Goal: Information Seeking & Learning: Learn about a topic

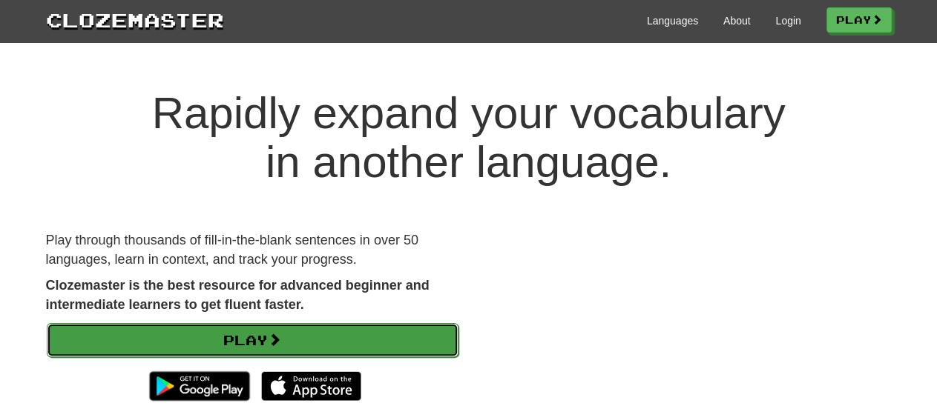
click at [247, 339] on link "Play" at bounding box center [253, 340] width 412 height 34
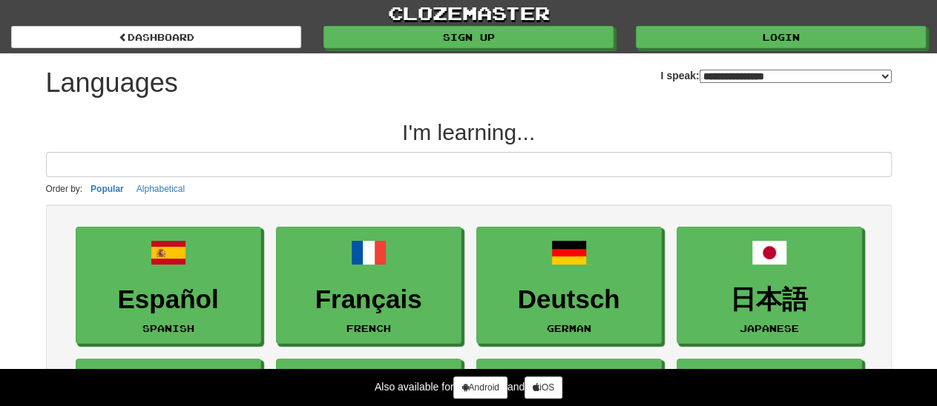
select select "*********"
click option "**********" at bounding box center [0, 0] width 0 height 0
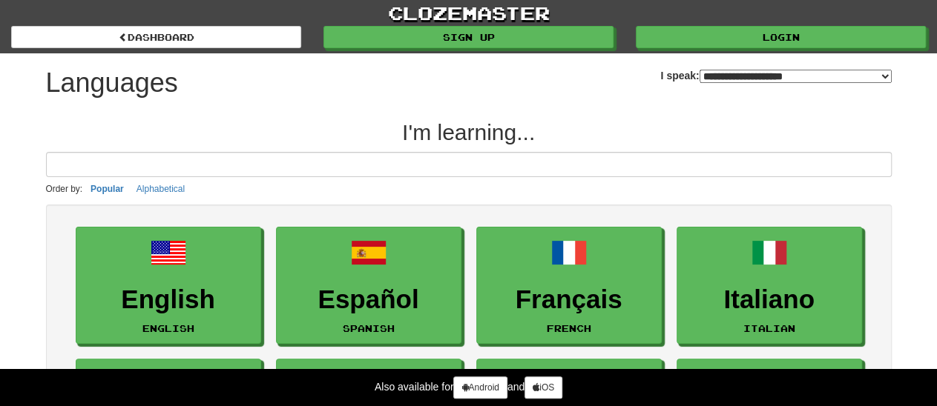
click at [667, 247] on li "Français French" at bounding box center [569, 286] width 200 height 133
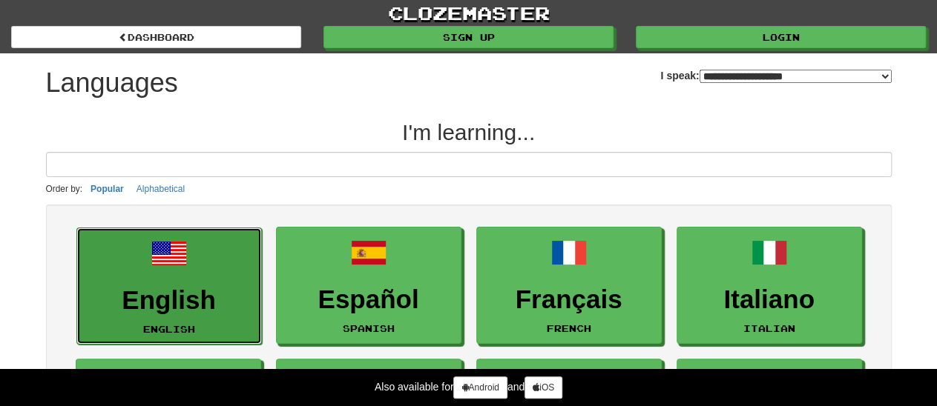
click at [185, 287] on h3 "English" at bounding box center [169, 300] width 169 height 29
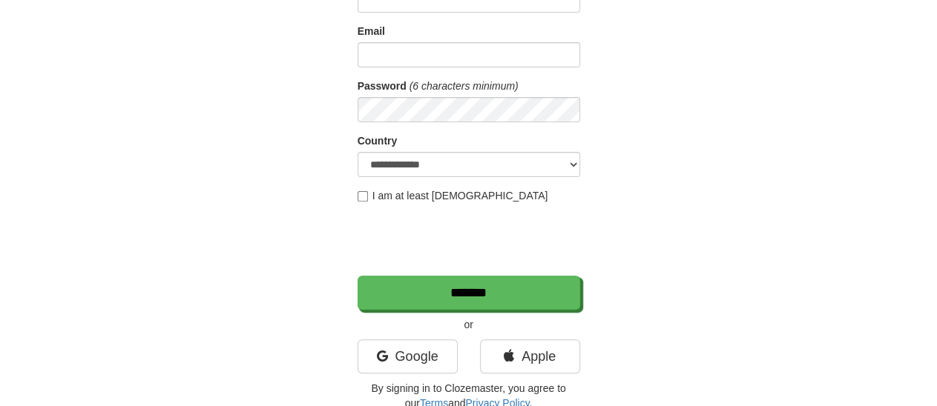
scroll to position [154, 0]
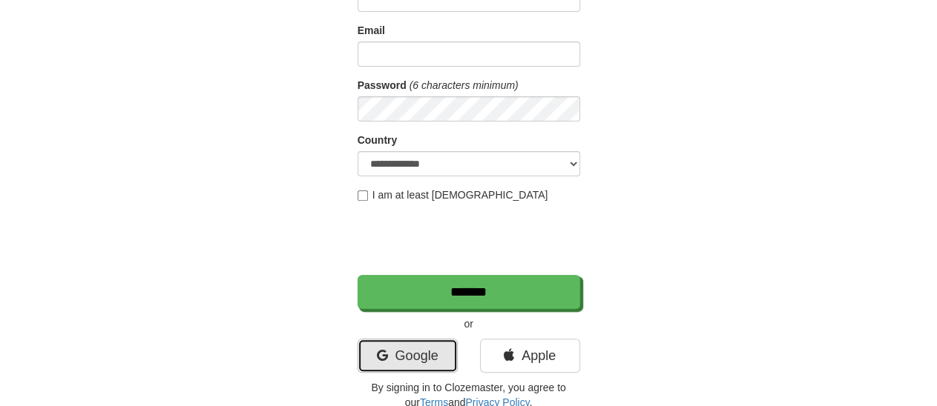
click at [412, 350] on link "Google" at bounding box center [407, 356] width 100 height 34
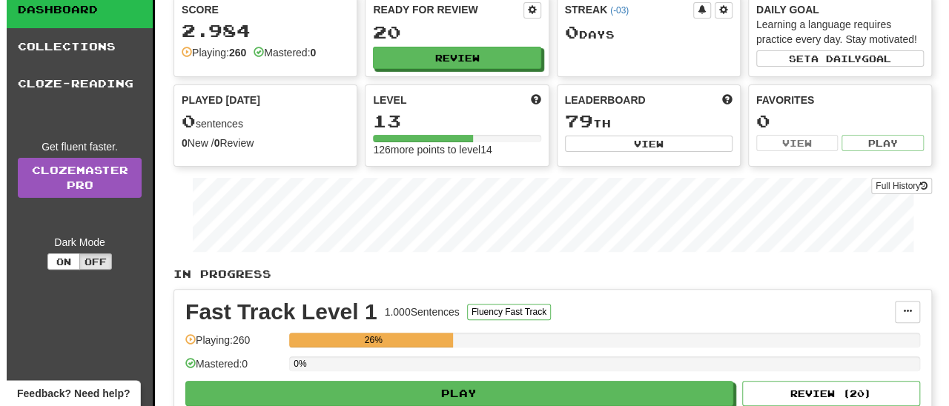
scroll to position [154, 0]
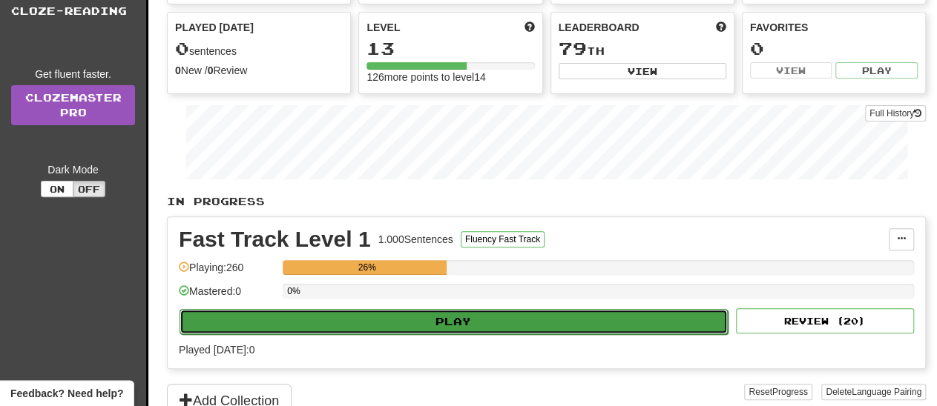
click at [453, 317] on button "Play" at bounding box center [453, 321] width 548 height 25
select select "**"
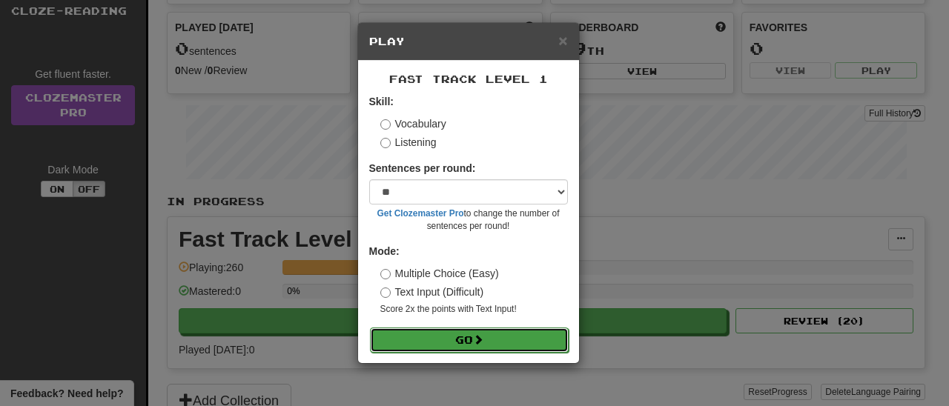
click at [458, 339] on button "Go" at bounding box center [469, 340] width 199 height 25
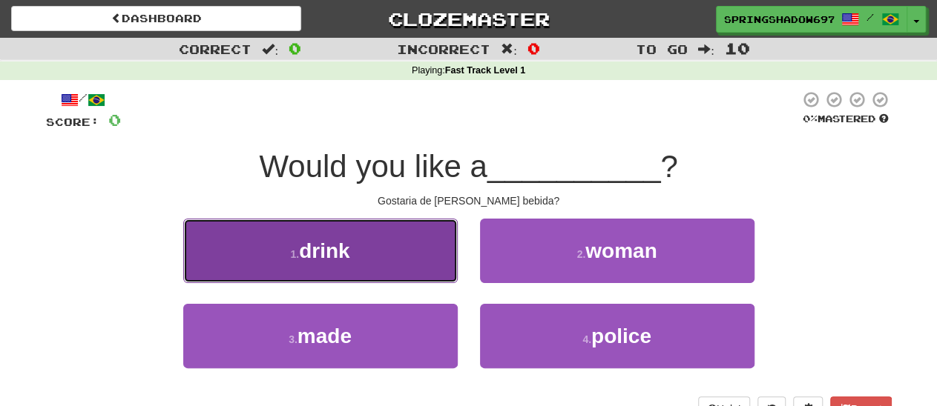
click at [341, 252] on span "drink" at bounding box center [324, 251] width 50 height 23
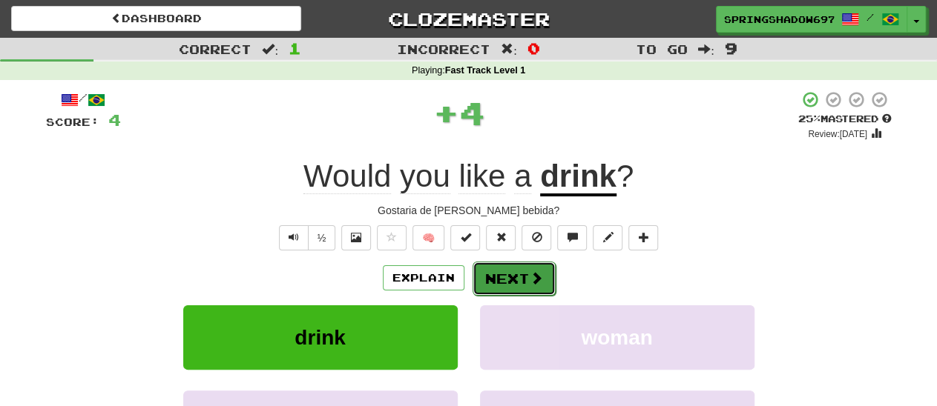
click at [504, 279] on button "Next" at bounding box center [513, 279] width 83 height 34
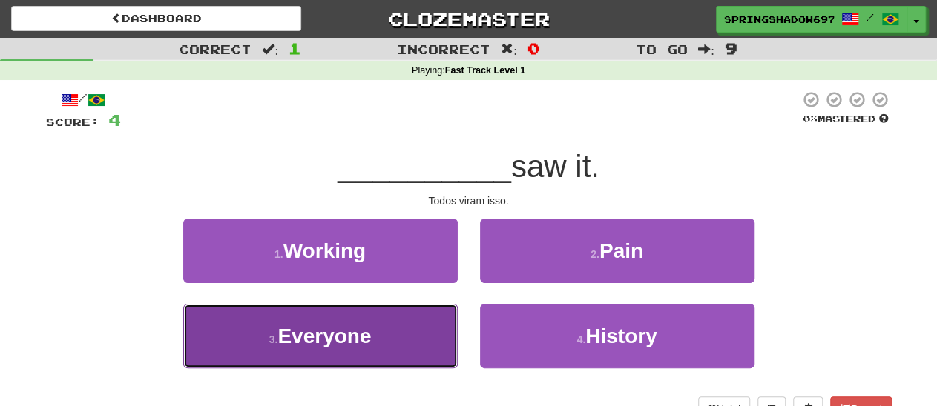
click at [333, 333] on span "Everyone" at bounding box center [323, 336] width 93 height 23
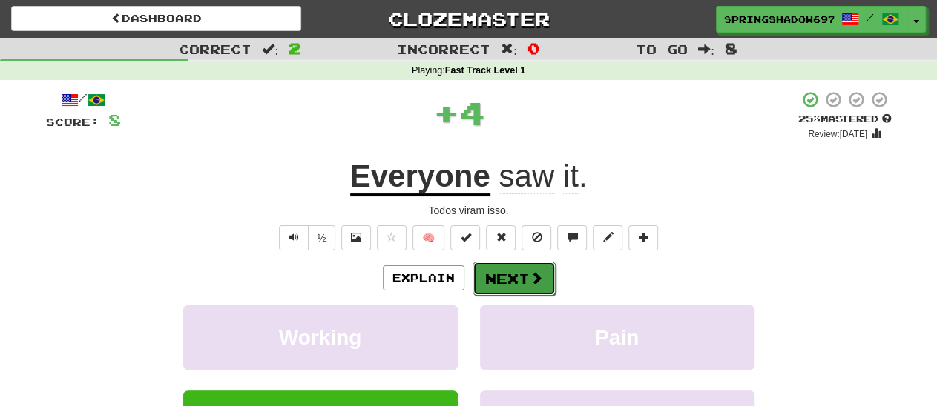
click at [506, 282] on button "Next" at bounding box center [513, 279] width 83 height 34
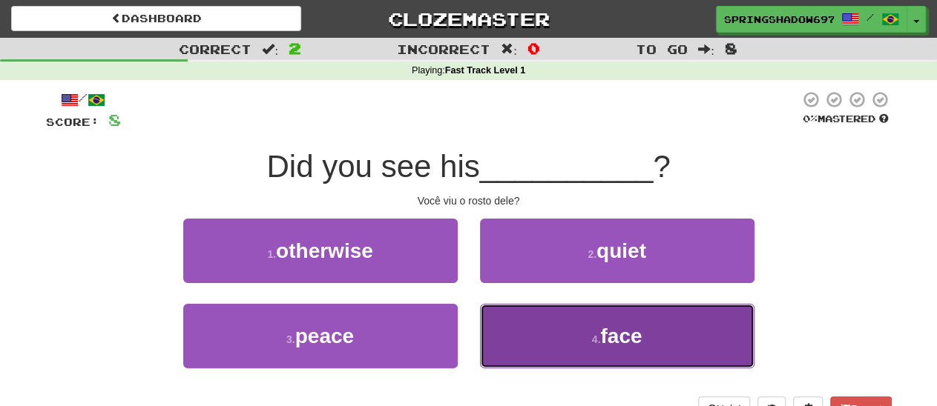
click at [600, 336] on small "4 ." at bounding box center [596, 340] width 9 height 12
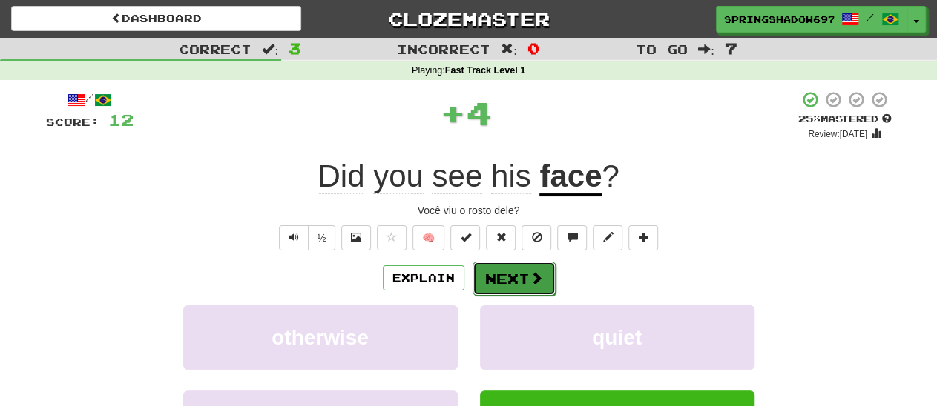
click at [512, 276] on button "Next" at bounding box center [513, 279] width 83 height 34
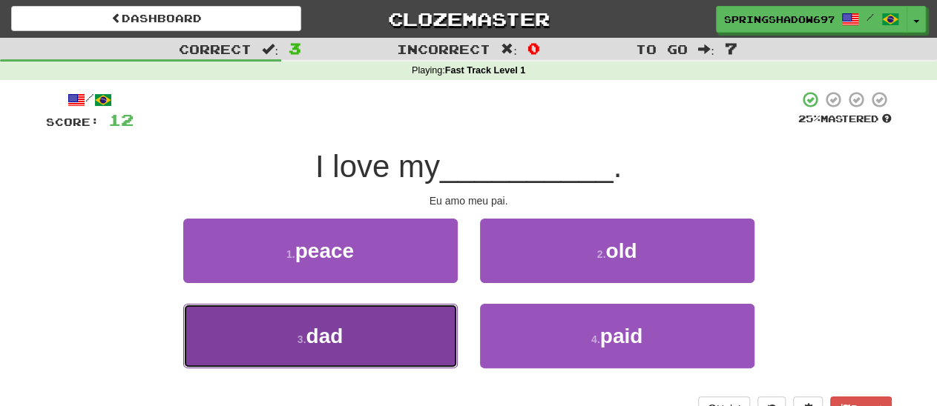
click at [331, 331] on span "dad" at bounding box center [324, 336] width 37 height 23
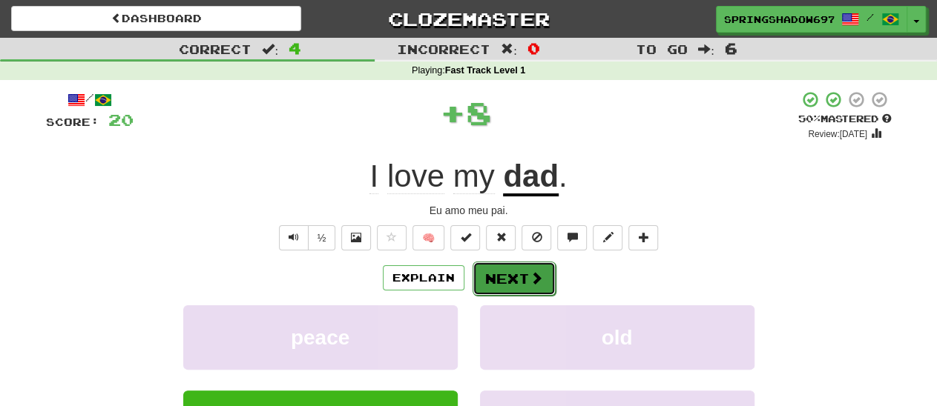
click at [502, 280] on button "Next" at bounding box center [513, 279] width 83 height 34
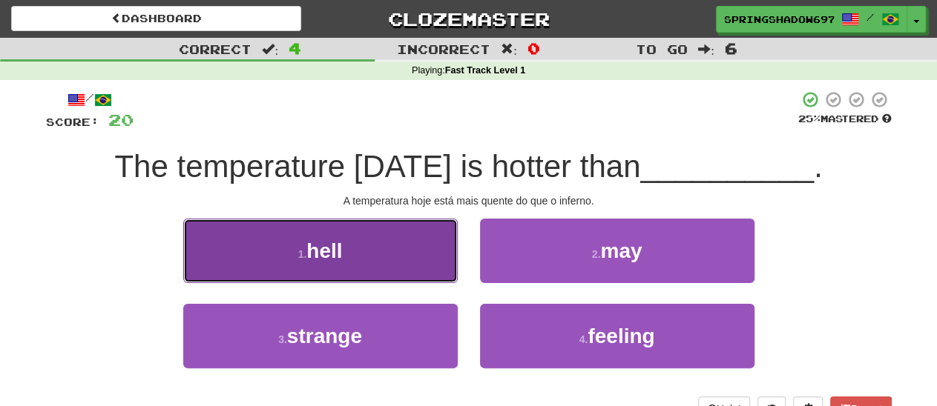
click at [323, 257] on span "hell" at bounding box center [324, 251] width 36 height 23
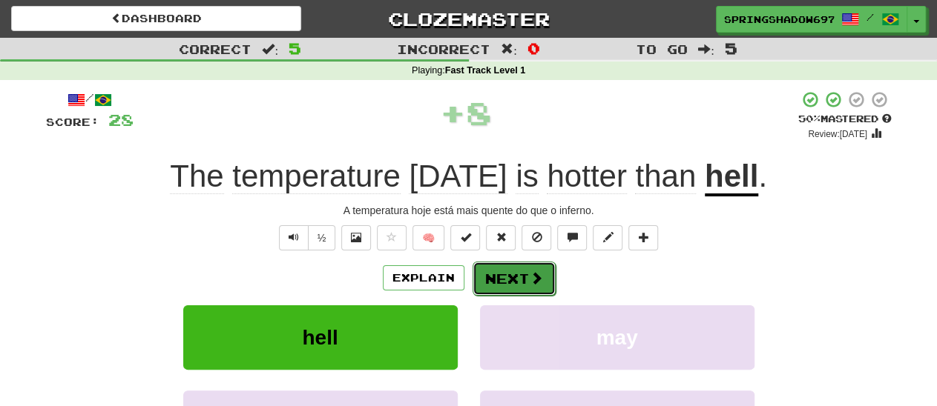
click at [509, 285] on button "Next" at bounding box center [513, 279] width 83 height 34
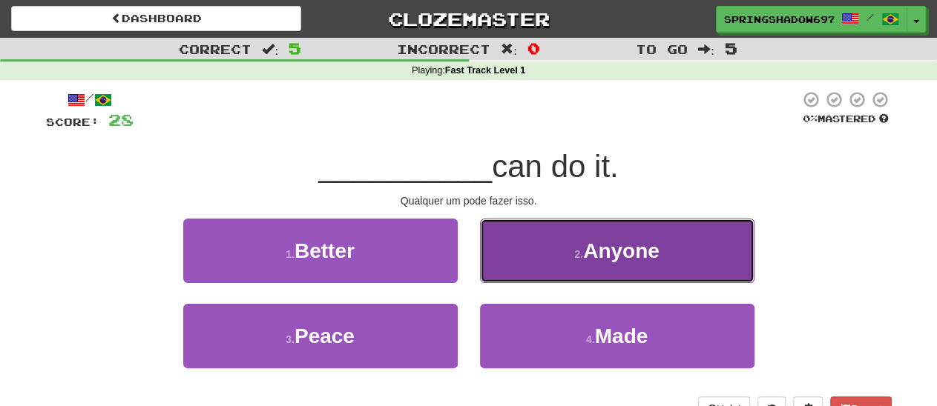
click at [622, 252] on span "Anyone" at bounding box center [621, 251] width 76 height 23
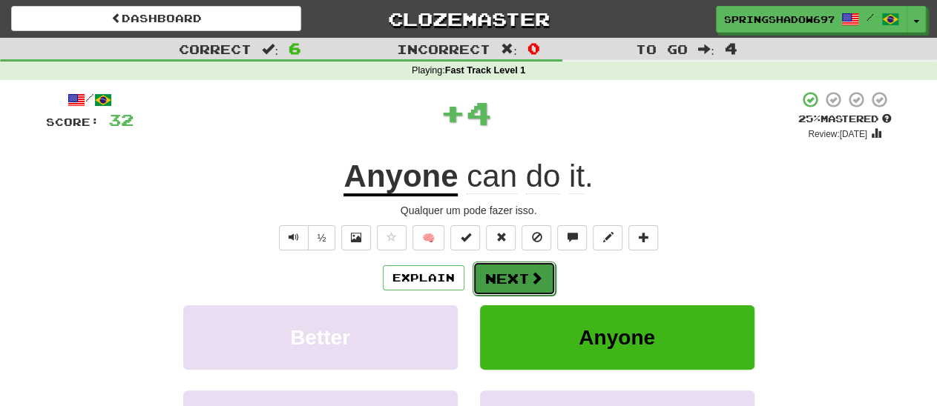
click at [518, 275] on button "Next" at bounding box center [513, 279] width 83 height 34
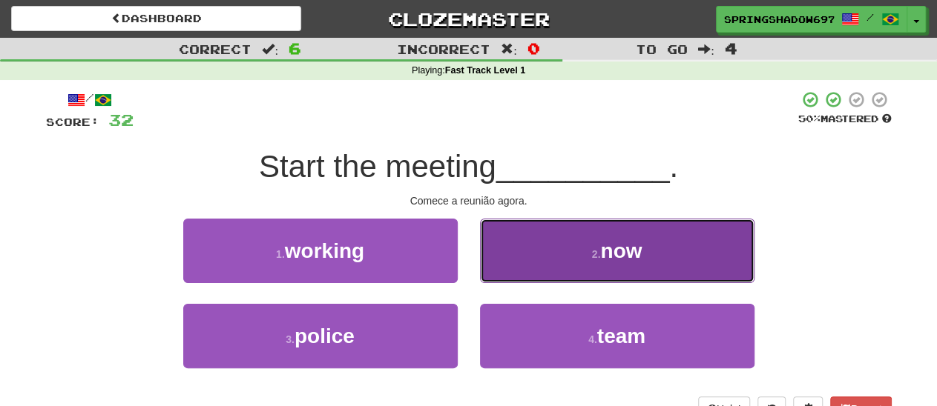
click at [620, 257] on span "now" at bounding box center [621, 251] width 42 height 23
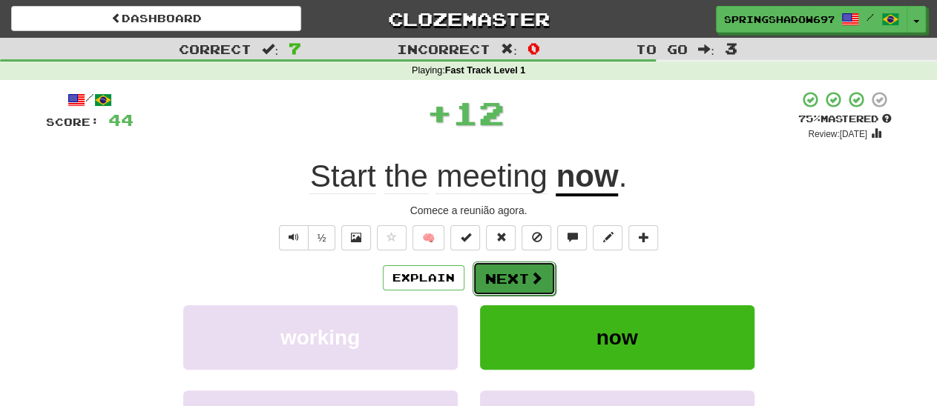
click at [518, 285] on button "Next" at bounding box center [513, 279] width 83 height 34
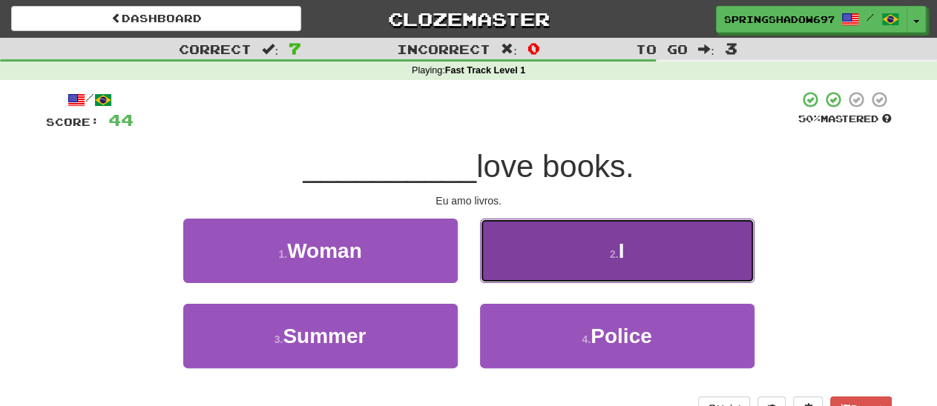
click at [624, 256] on span "I" at bounding box center [621, 251] width 6 height 23
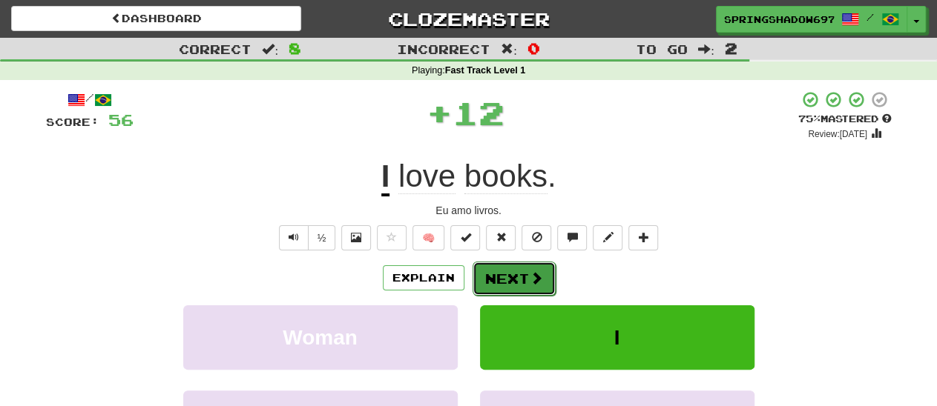
click at [513, 277] on button "Next" at bounding box center [513, 279] width 83 height 34
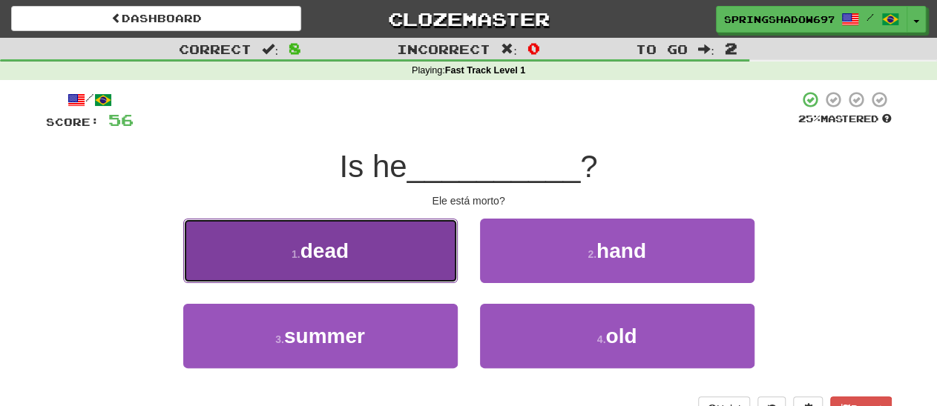
click at [333, 251] on span "dead" at bounding box center [324, 251] width 48 height 23
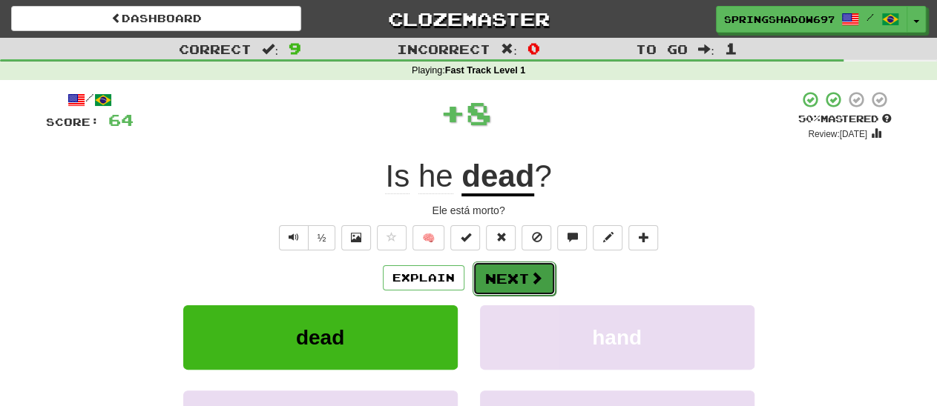
click at [506, 277] on button "Next" at bounding box center [513, 279] width 83 height 34
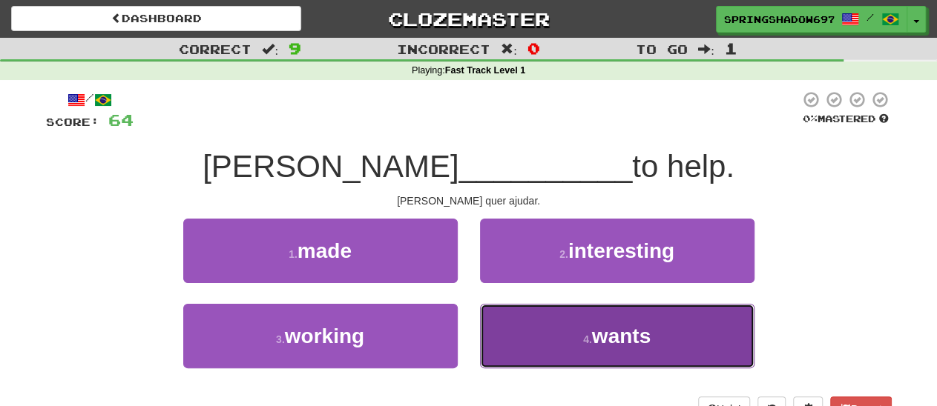
click at [607, 334] on span "wants" at bounding box center [621, 336] width 59 height 23
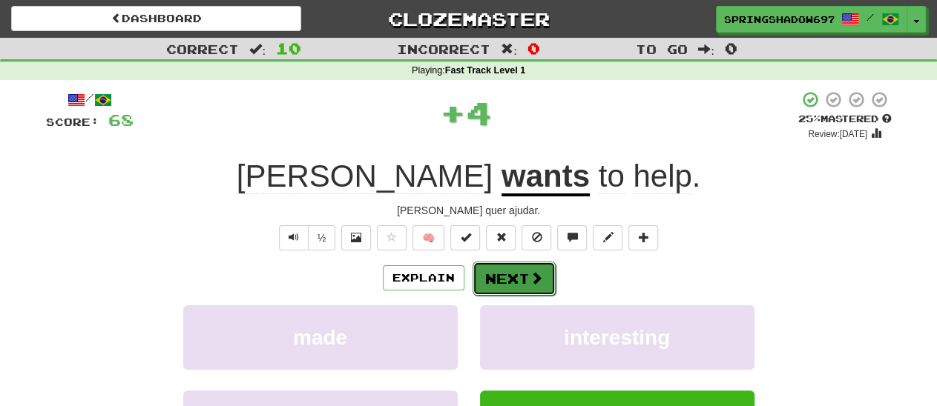
click at [524, 277] on button "Next" at bounding box center [513, 279] width 83 height 34
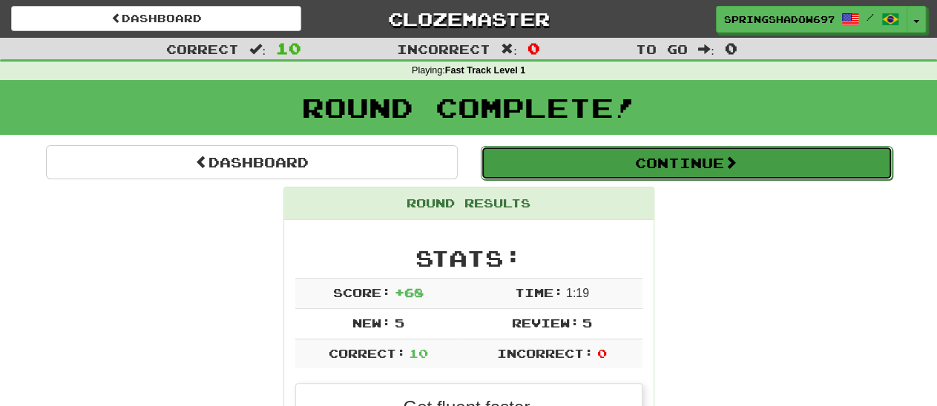
click at [679, 163] on button "Continue" at bounding box center [687, 163] width 412 height 34
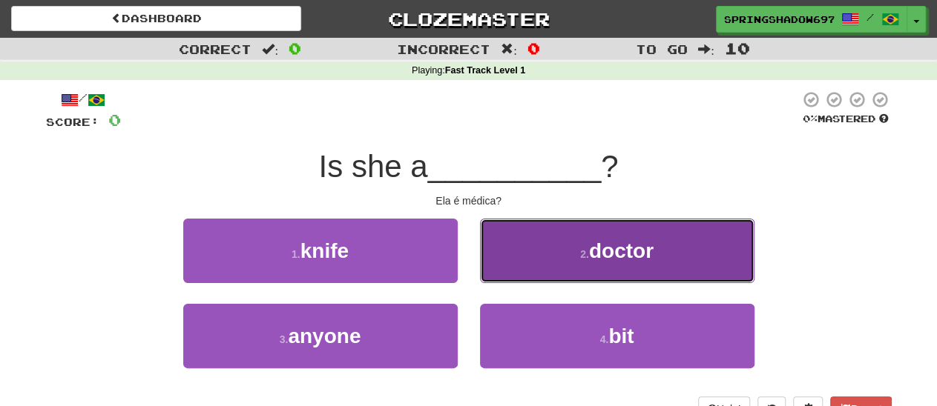
click at [627, 246] on span "doctor" at bounding box center [621, 251] width 65 height 23
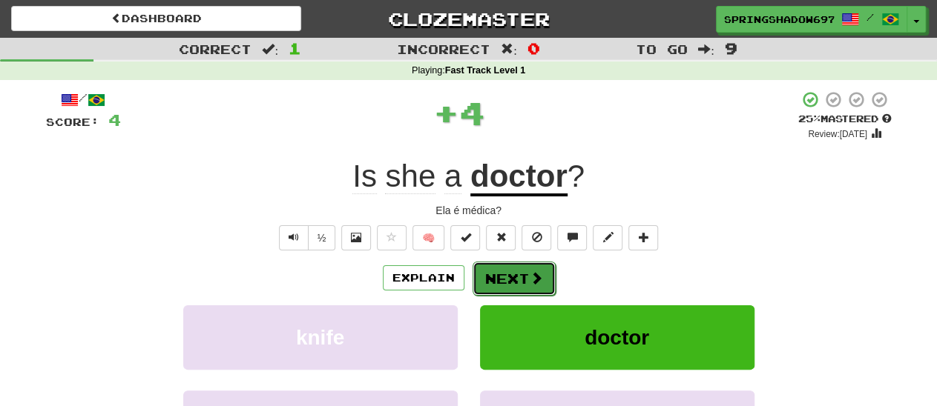
click at [501, 274] on button "Next" at bounding box center [513, 279] width 83 height 34
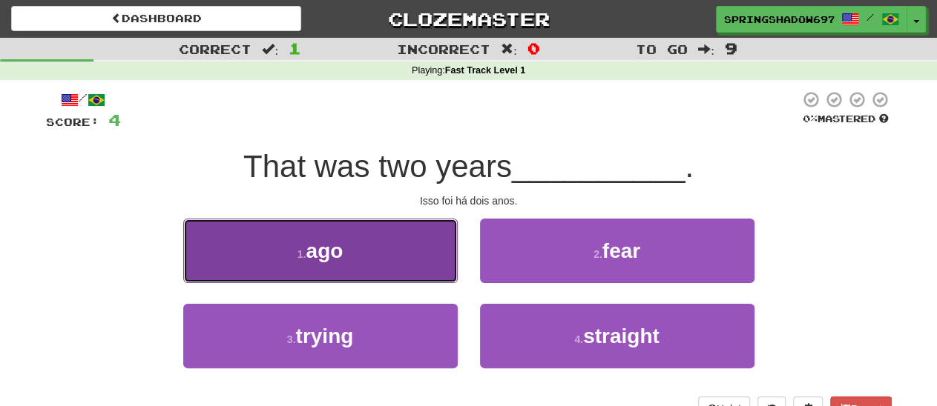
click at [329, 251] on span "ago" at bounding box center [324, 251] width 37 height 23
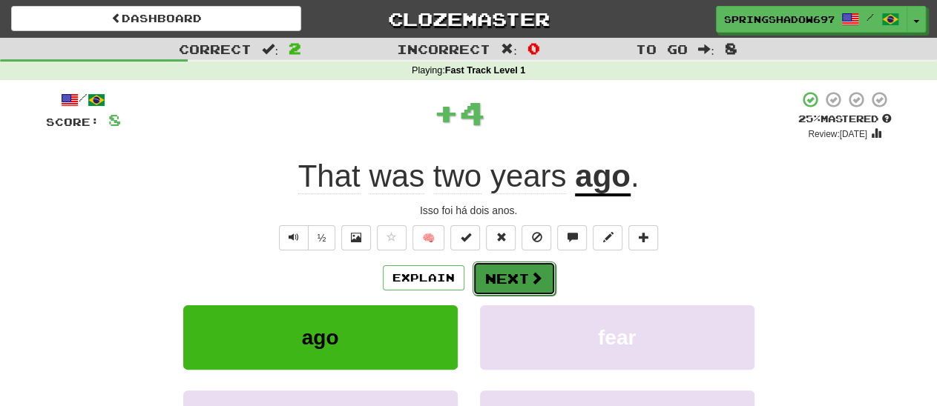
click at [505, 284] on button "Next" at bounding box center [513, 279] width 83 height 34
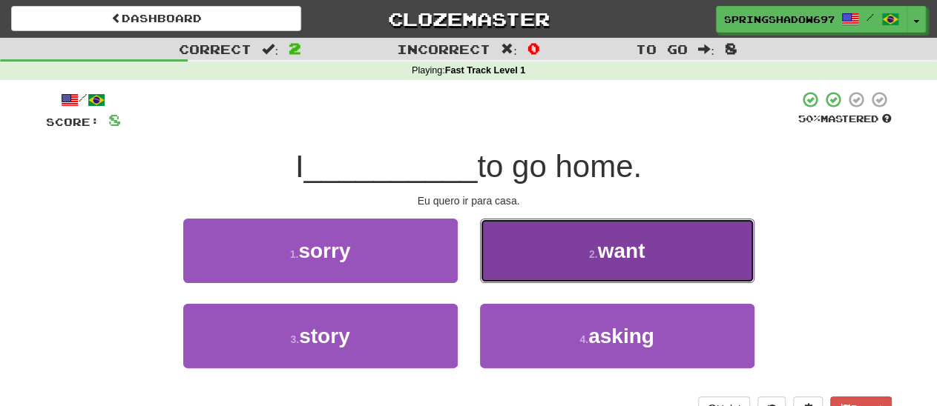
click at [614, 255] on span "want" at bounding box center [620, 251] width 47 height 23
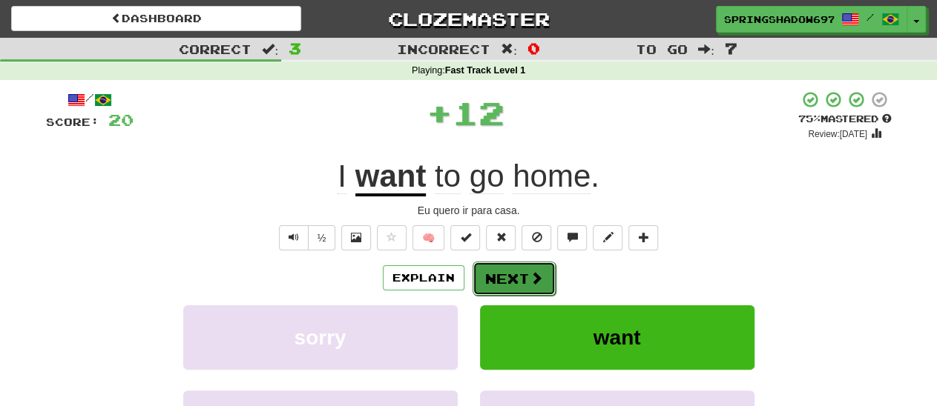
click at [504, 281] on button "Next" at bounding box center [513, 279] width 83 height 34
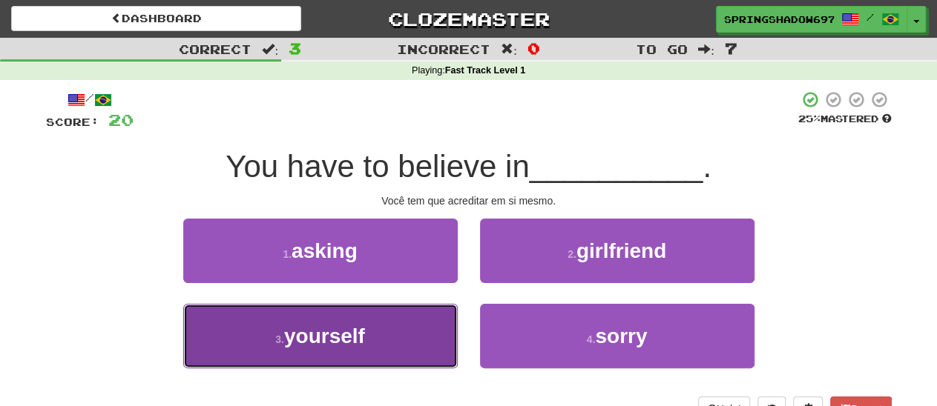
click at [329, 339] on span "yourself" at bounding box center [324, 336] width 81 height 23
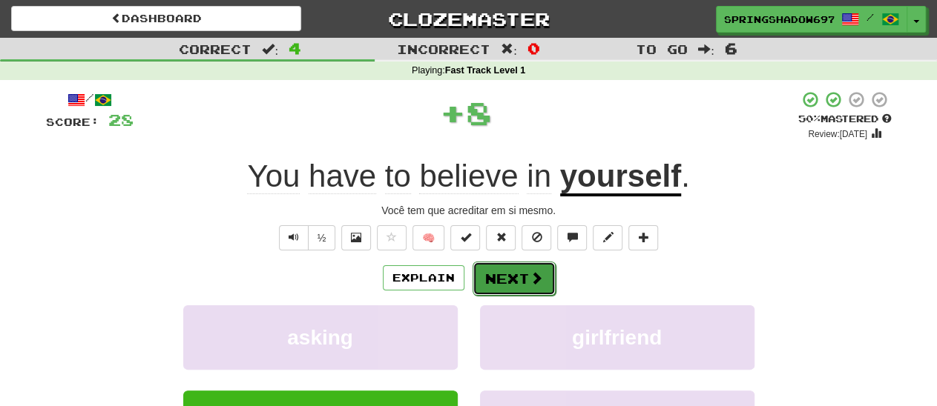
click at [509, 281] on button "Next" at bounding box center [513, 279] width 83 height 34
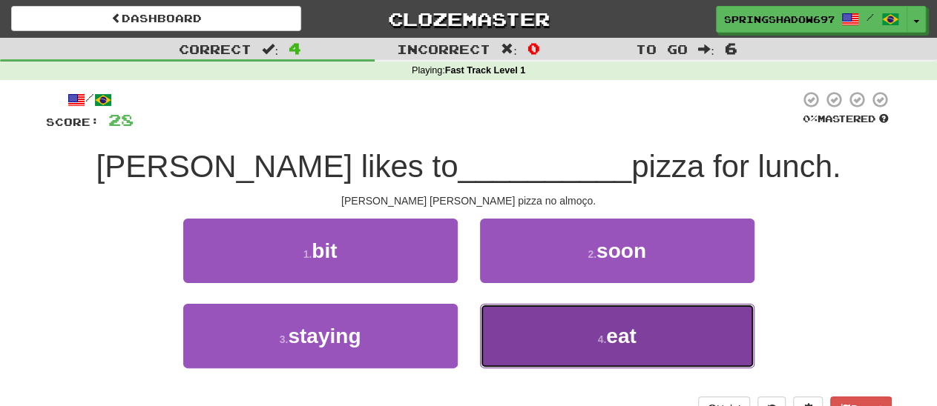
click at [621, 339] on span "eat" at bounding box center [621, 336] width 30 height 23
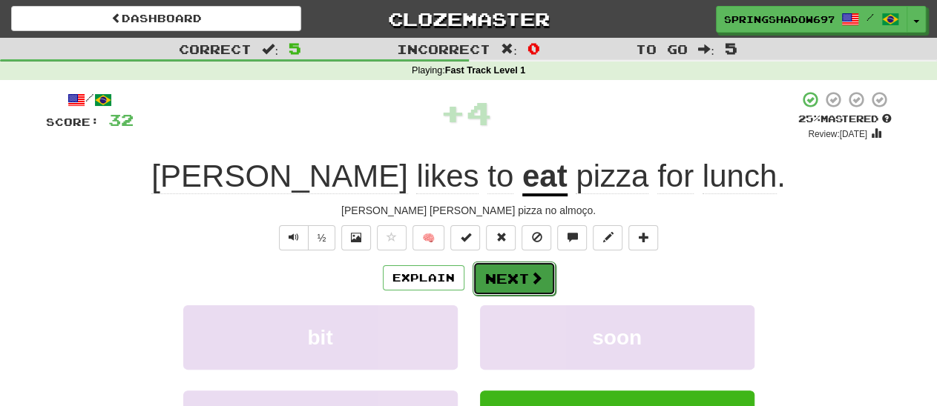
click at [518, 278] on button "Next" at bounding box center [513, 279] width 83 height 34
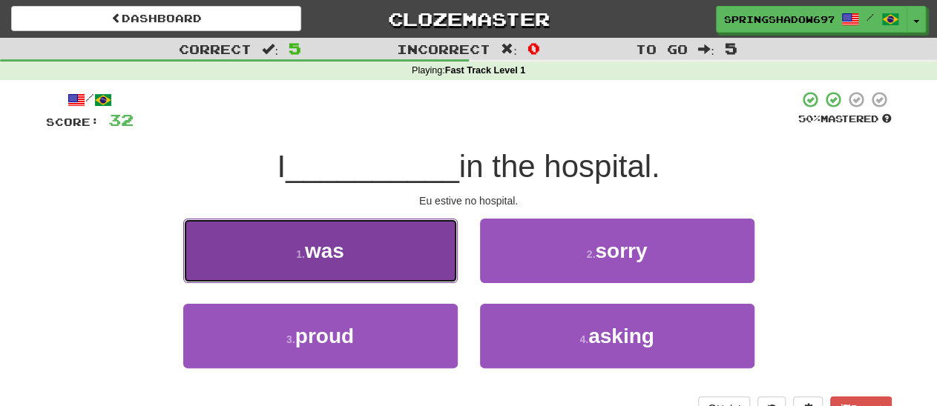
click at [330, 257] on span "was" at bounding box center [324, 251] width 39 height 23
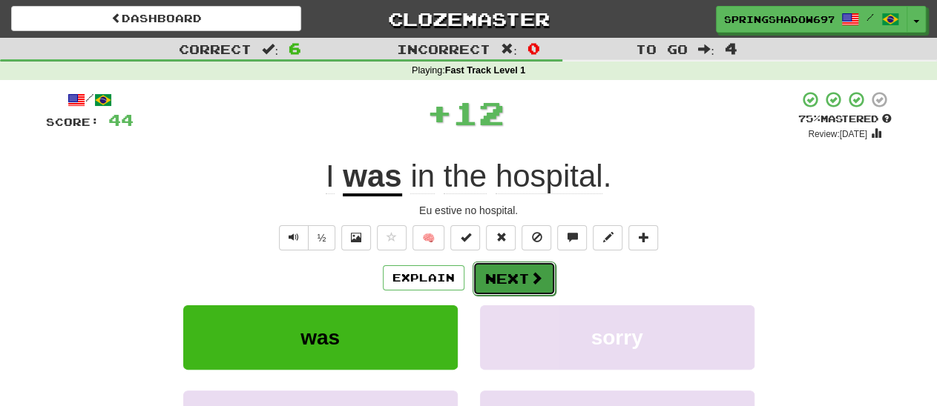
click at [501, 280] on button "Next" at bounding box center [513, 279] width 83 height 34
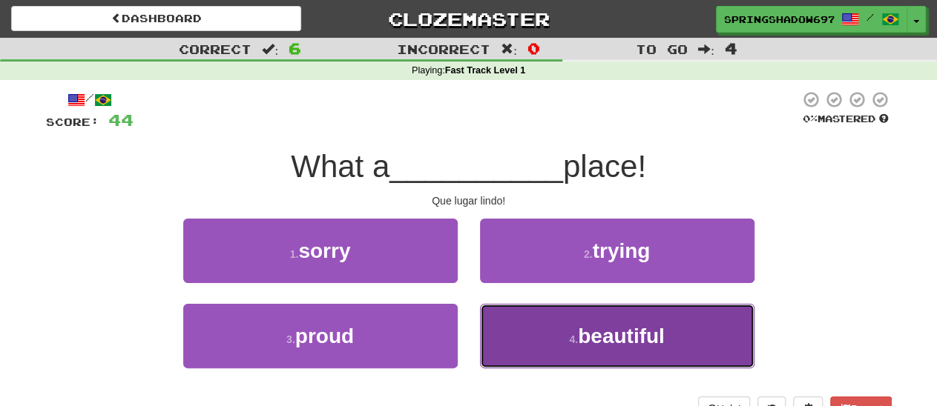
click at [597, 331] on span "beautiful" at bounding box center [621, 336] width 87 height 23
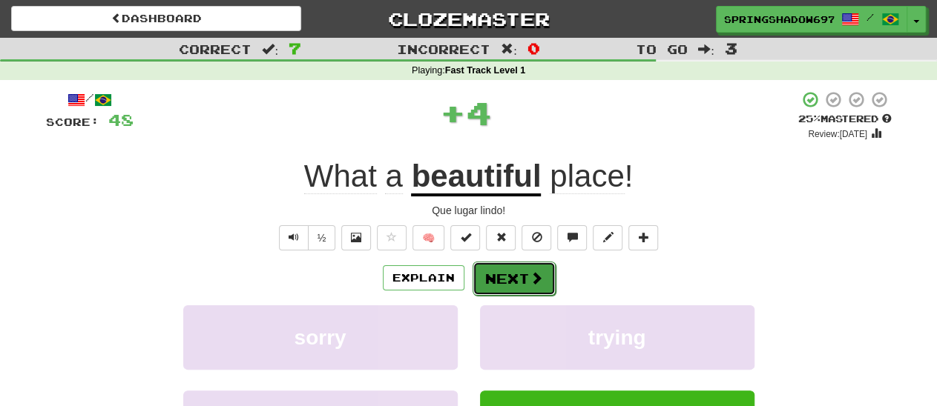
click at [515, 282] on button "Next" at bounding box center [513, 279] width 83 height 34
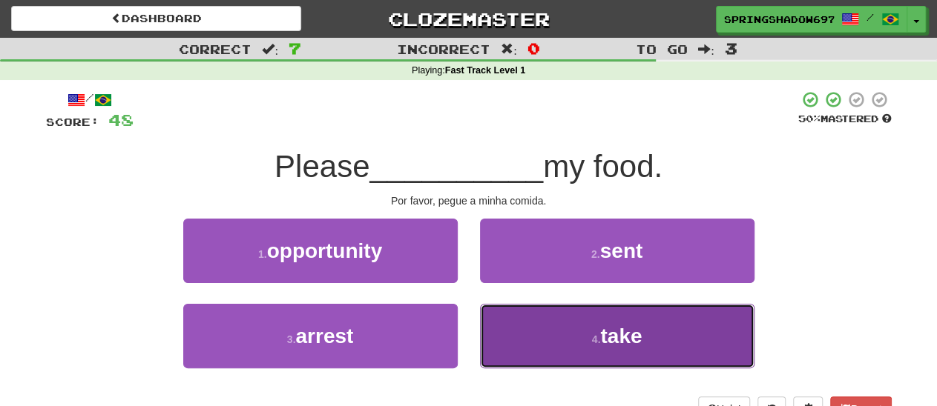
click at [621, 339] on span "take" at bounding box center [621, 336] width 42 height 23
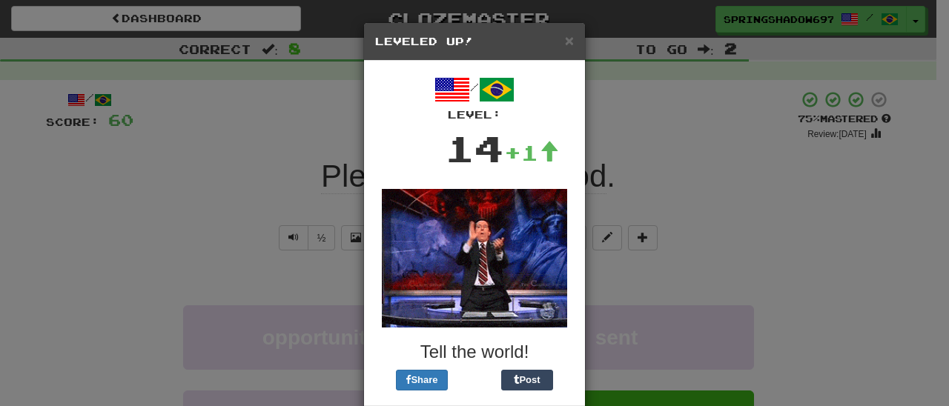
click at [633, 128] on div "× Leveled Up! / Level: 14 +1 Tell the world! Share Post Close" at bounding box center [474, 203] width 949 height 406
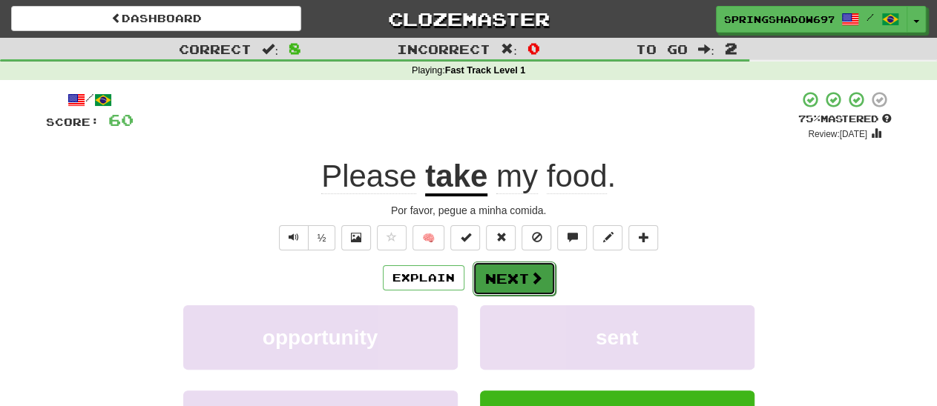
click at [514, 277] on button "Next" at bounding box center [513, 279] width 83 height 34
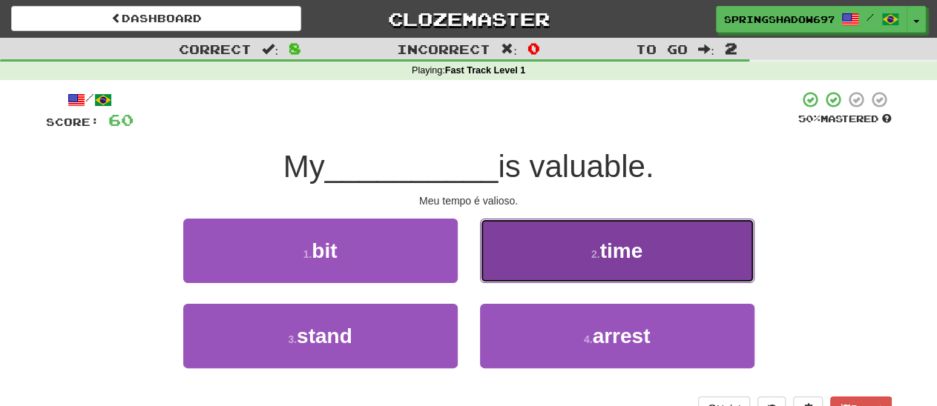
click at [618, 251] on span "time" at bounding box center [621, 251] width 43 height 23
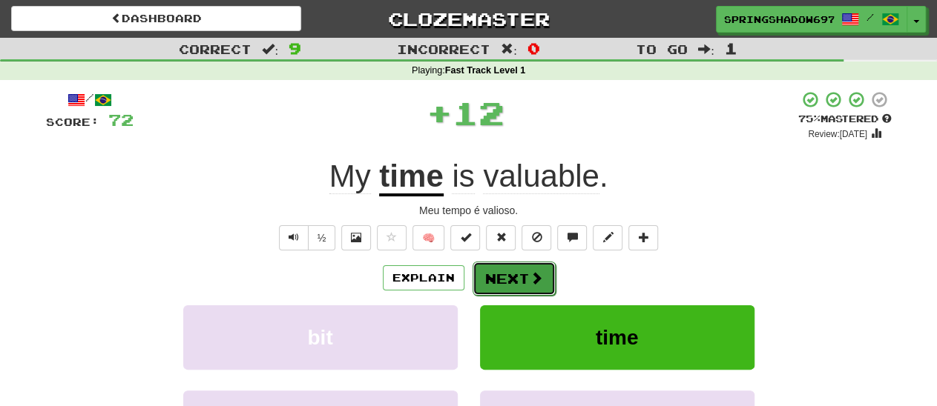
click at [507, 281] on button "Next" at bounding box center [513, 279] width 83 height 34
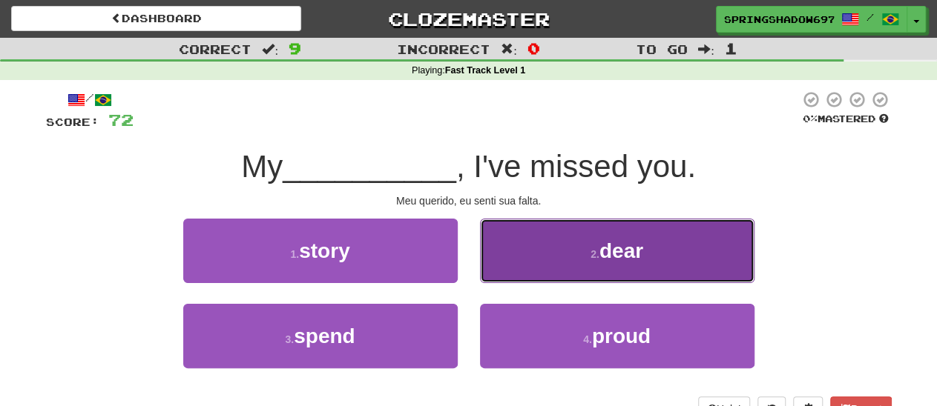
click at [624, 253] on span "dear" at bounding box center [621, 251] width 44 height 23
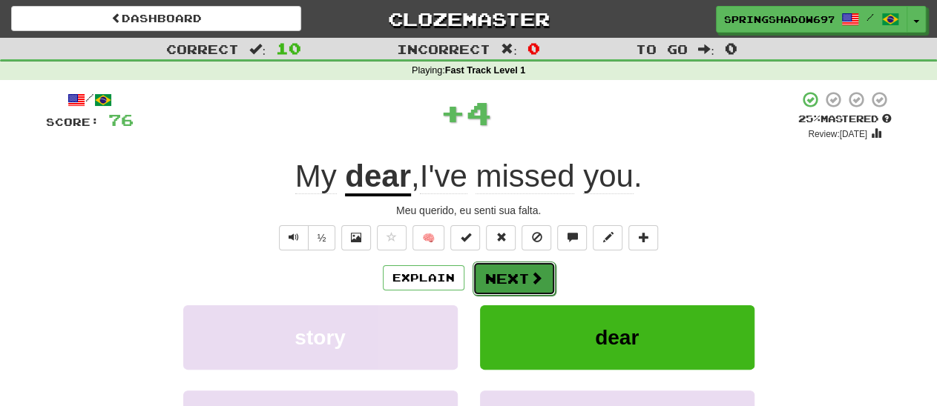
click at [511, 283] on button "Next" at bounding box center [513, 279] width 83 height 34
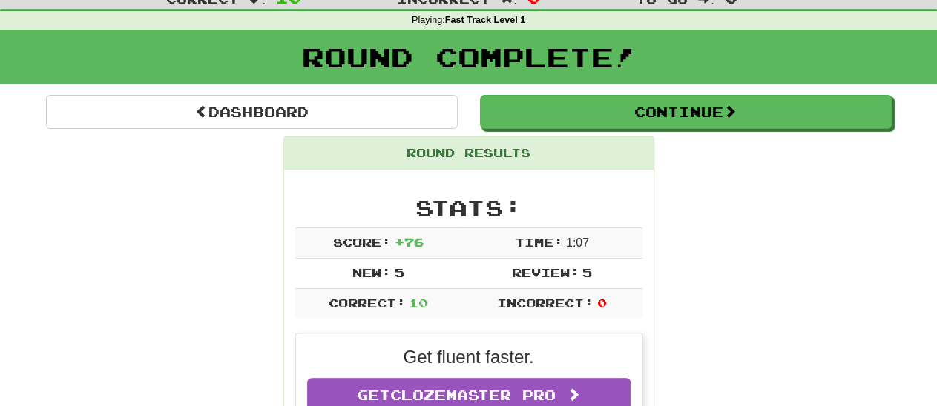
scroll to position [77, 0]
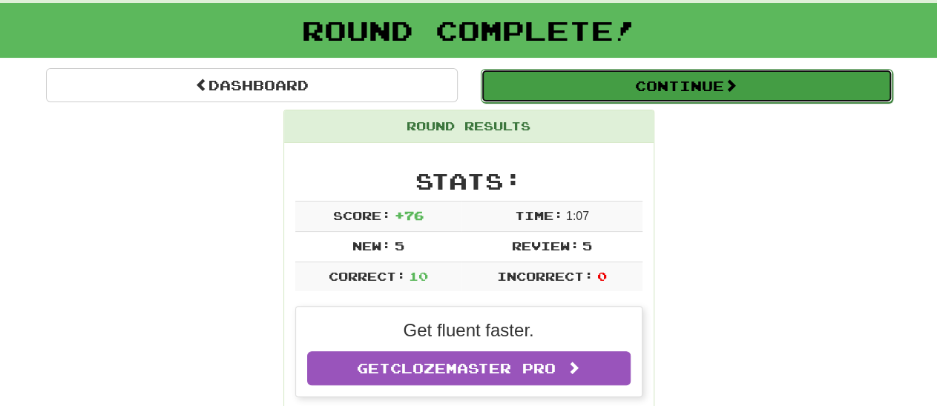
click at [685, 85] on button "Continue" at bounding box center [687, 86] width 412 height 34
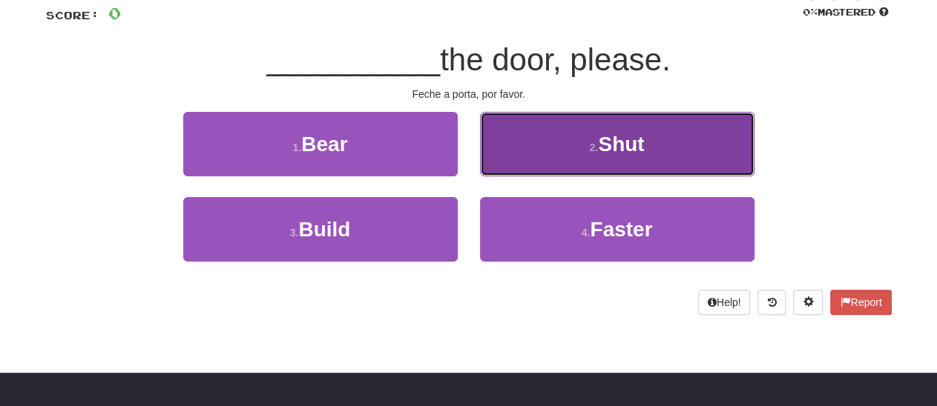
click at [624, 147] on span "Shut" at bounding box center [621, 144] width 46 height 23
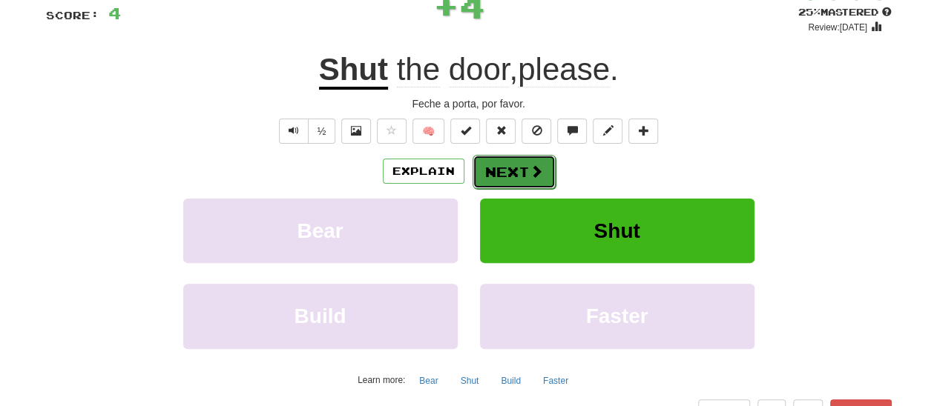
click at [508, 179] on button "Next" at bounding box center [513, 172] width 83 height 34
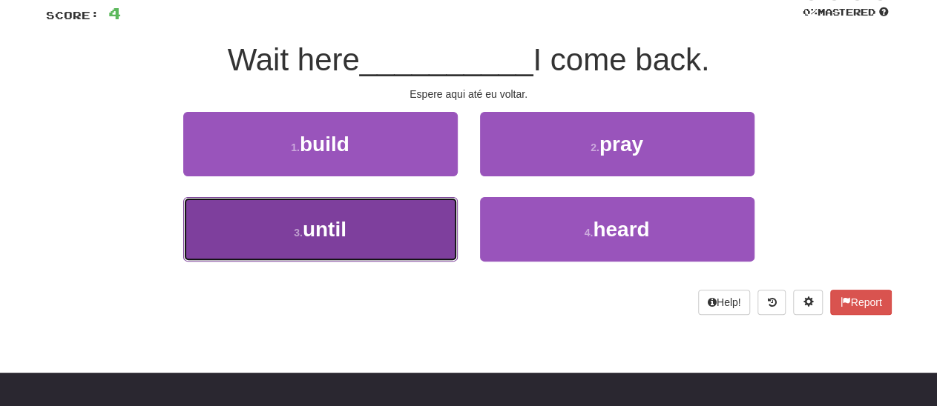
click at [342, 232] on span "until" at bounding box center [325, 229] width 44 height 23
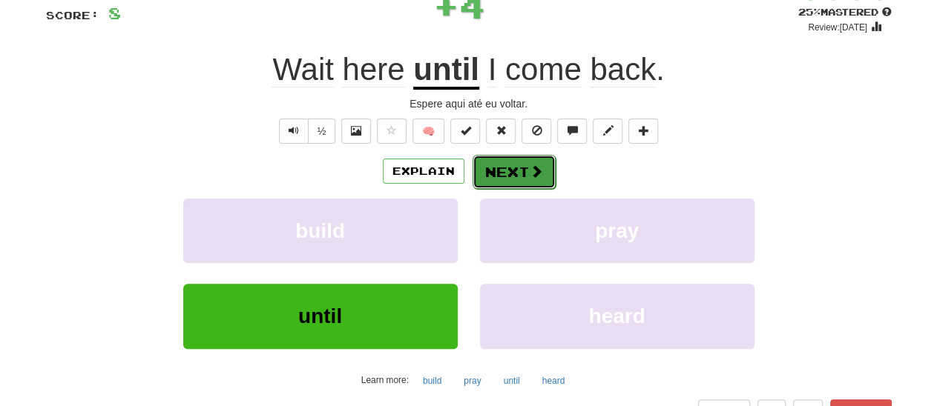
click at [516, 177] on button "Next" at bounding box center [513, 172] width 83 height 34
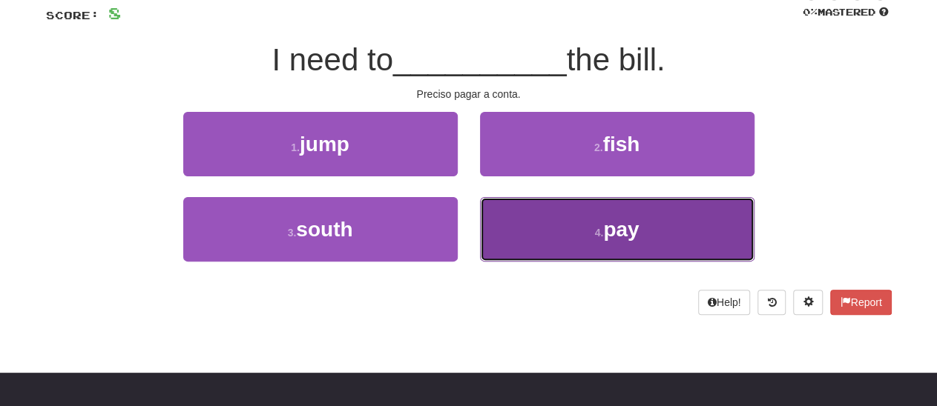
click at [612, 228] on span "pay" at bounding box center [621, 229] width 36 height 23
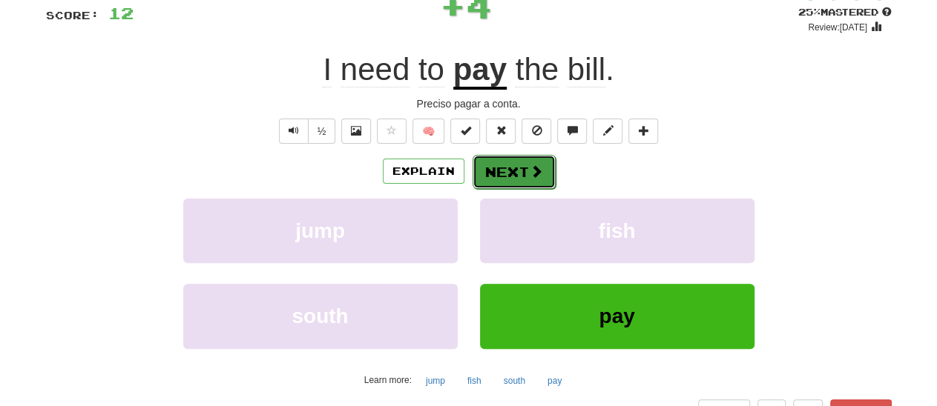
click at [509, 168] on button "Next" at bounding box center [513, 172] width 83 height 34
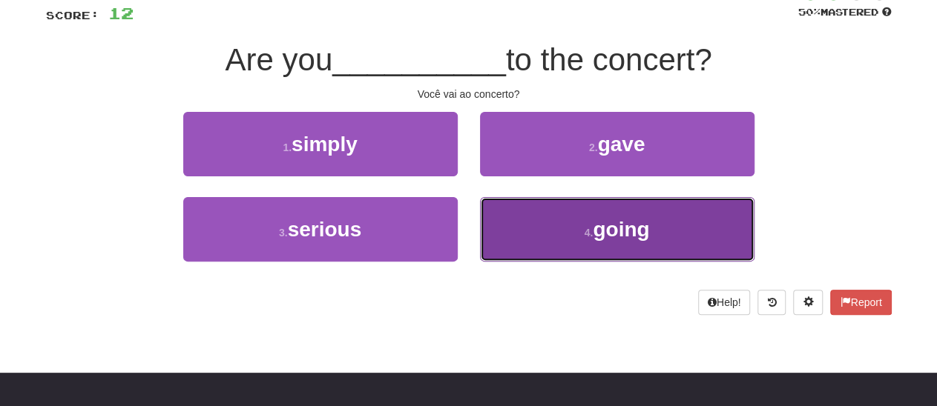
click at [628, 231] on span "going" at bounding box center [621, 229] width 56 height 23
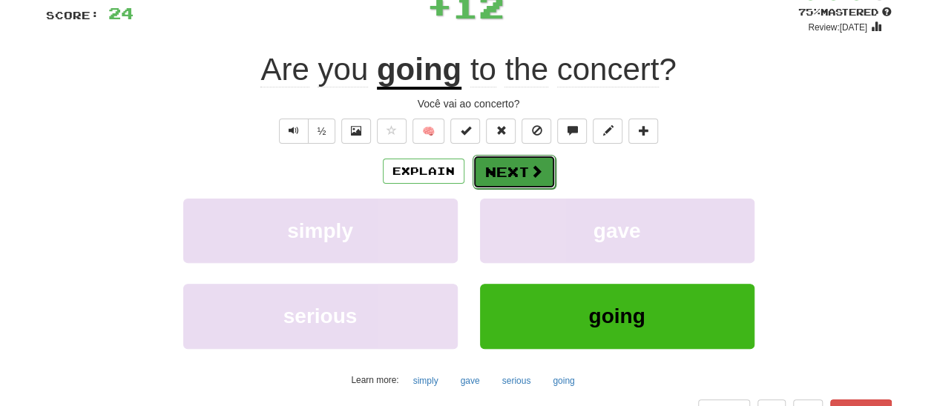
click at [518, 171] on button "Next" at bounding box center [513, 172] width 83 height 34
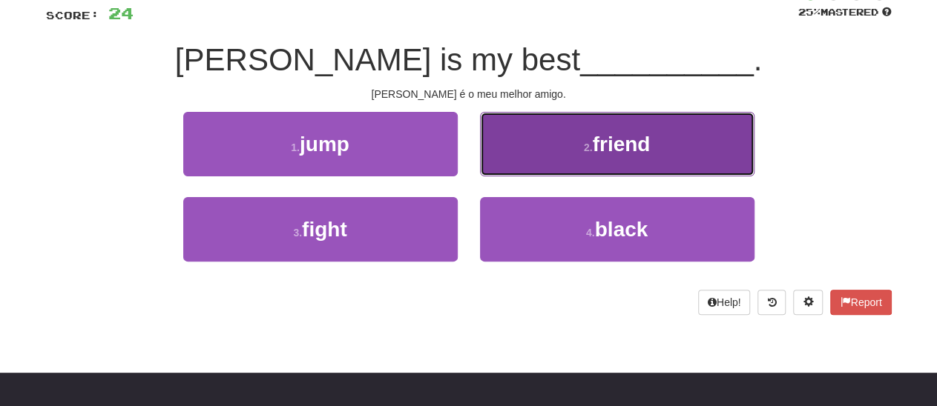
click at [618, 148] on span "friend" at bounding box center [621, 144] width 58 height 23
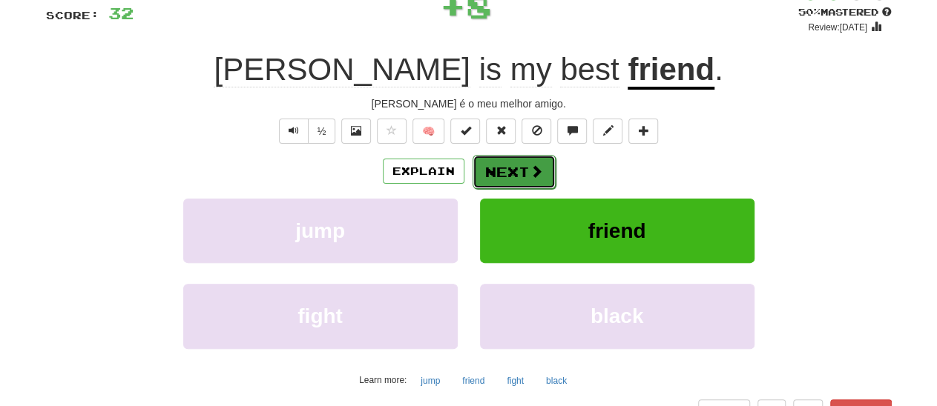
click at [514, 174] on button "Next" at bounding box center [513, 172] width 83 height 34
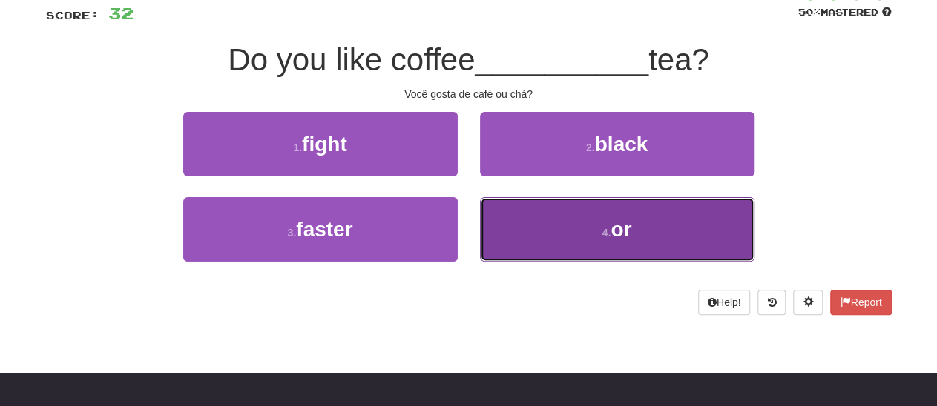
click at [619, 233] on span "or" at bounding box center [620, 229] width 21 height 23
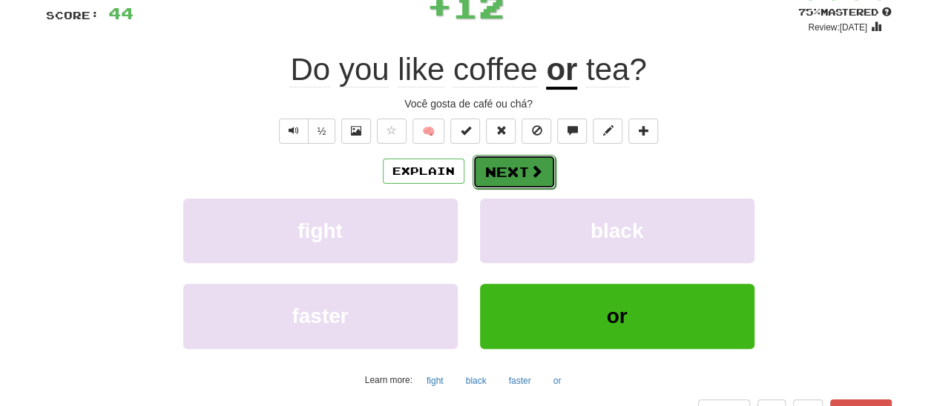
click at [511, 173] on button "Next" at bounding box center [513, 172] width 83 height 34
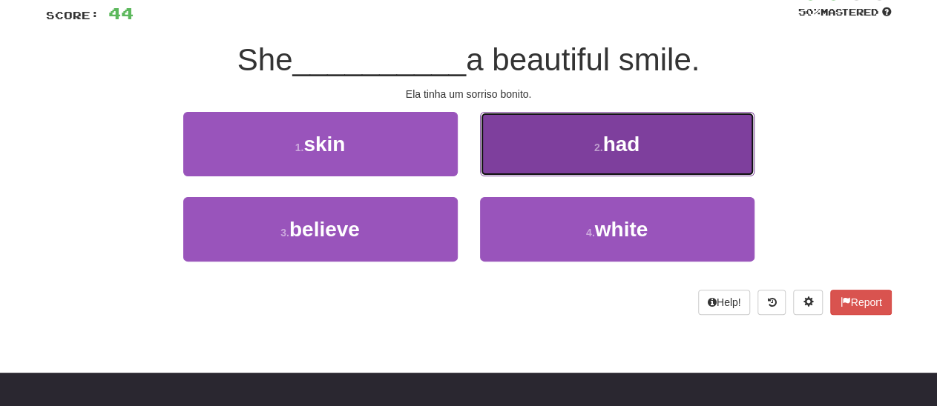
click at [620, 142] on span "had" at bounding box center [620, 144] width 37 height 23
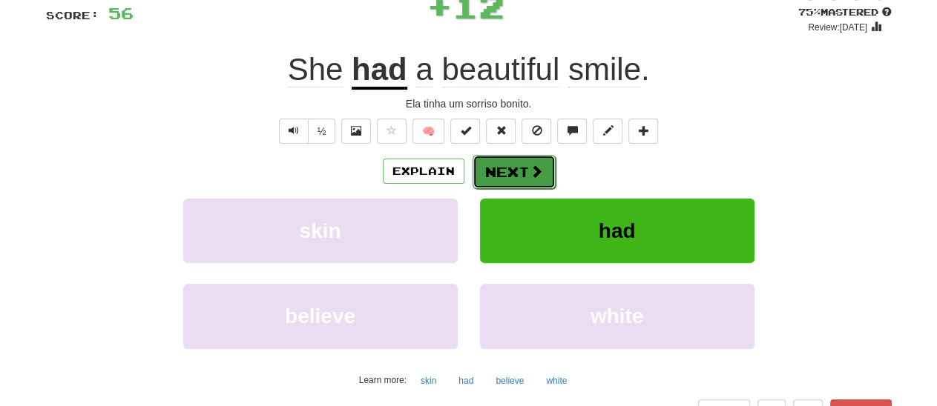
click at [508, 173] on button "Next" at bounding box center [513, 172] width 83 height 34
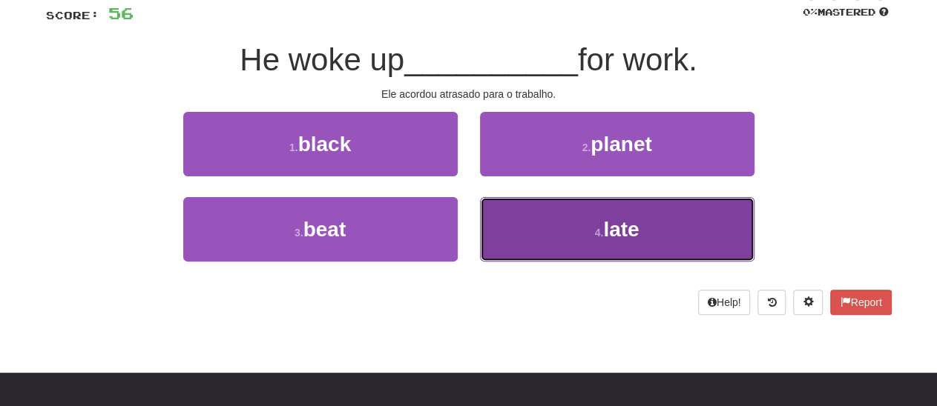
click at [615, 225] on span "late" at bounding box center [621, 229] width 36 height 23
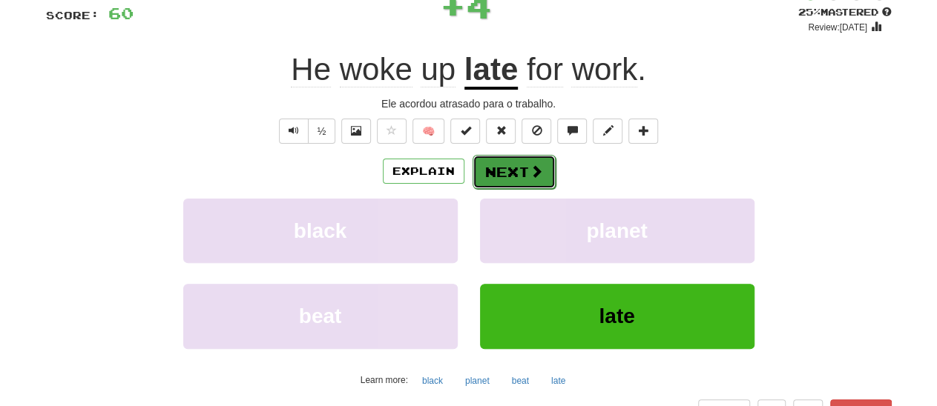
click at [518, 175] on button "Next" at bounding box center [513, 172] width 83 height 34
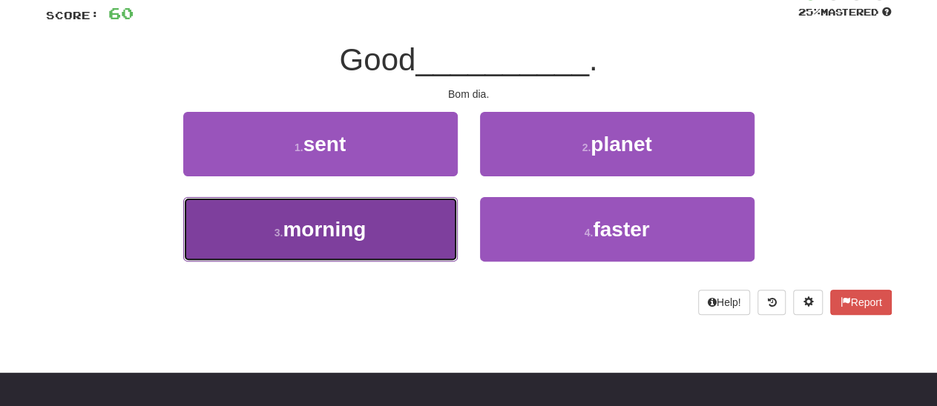
click at [337, 230] on span "morning" at bounding box center [324, 229] width 83 height 23
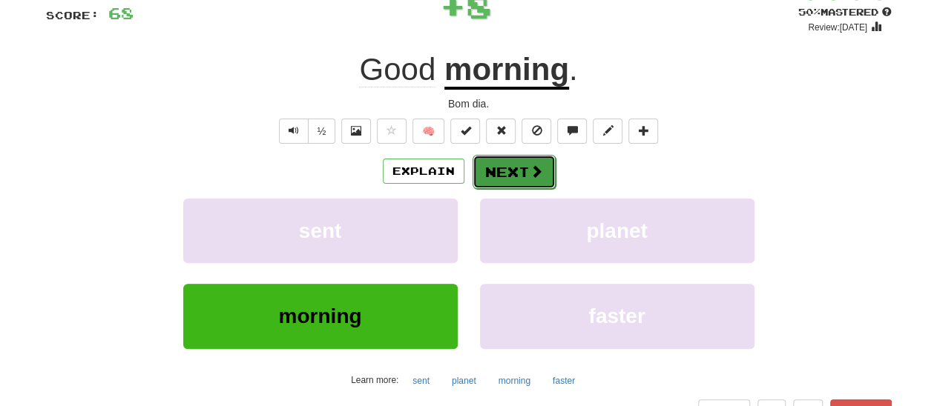
click at [509, 179] on button "Next" at bounding box center [513, 172] width 83 height 34
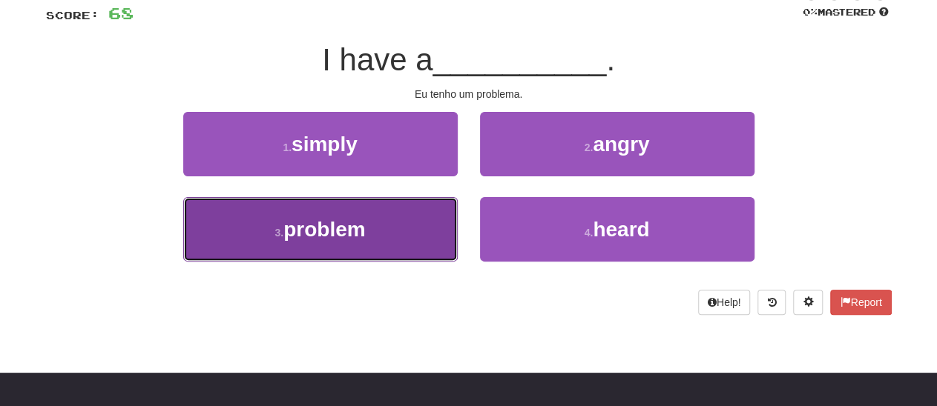
click at [340, 229] on span "problem" at bounding box center [324, 229] width 82 height 23
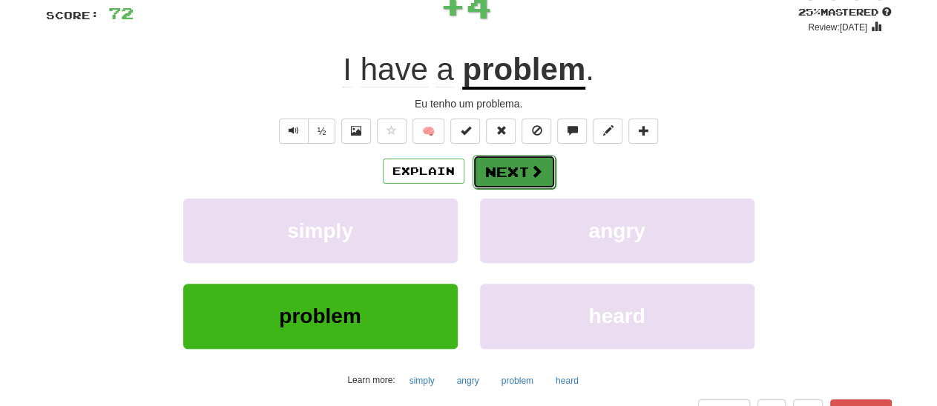
click at [513, 176] on button "Next" at bounding box center [513, 172] width 83 height 34
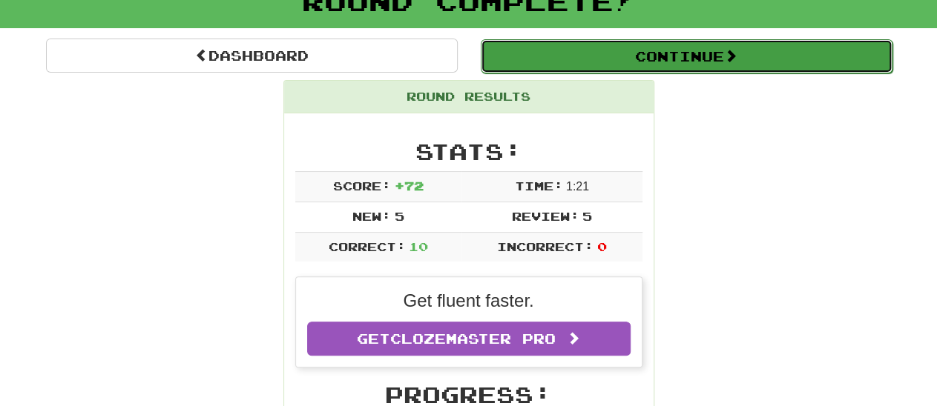
click at [681, 57] on button "Continue" at bounding box center [687, 56] width 412 height 34
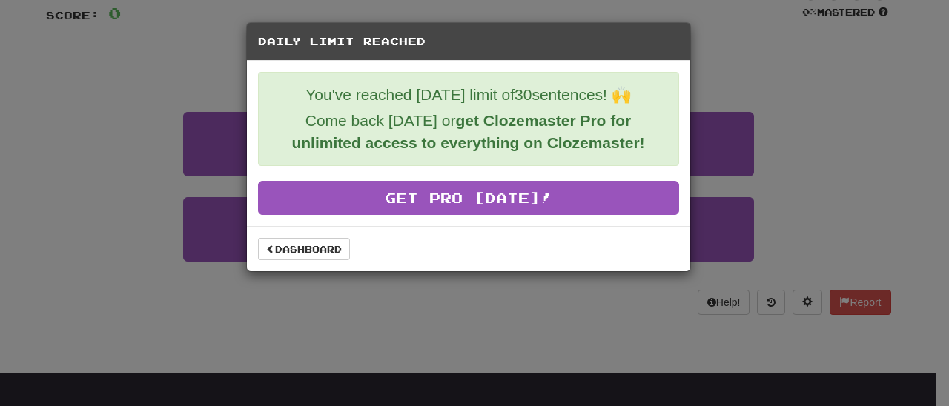
click at [818, 122] on div "Daily Limit Reached You've reached [DATE] limit of 30 sentences! 🙌 Come back [D…" at bounding box center [474, 203] width 949 height 406
